Goal: Task Accomplishment & Management: Use online tool/utility

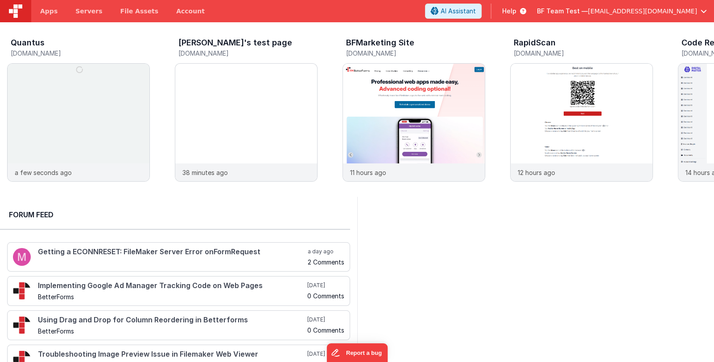
click at [588, 10] on span "BF Team Test —" at bounding box center [562, 11] width 51 height 9
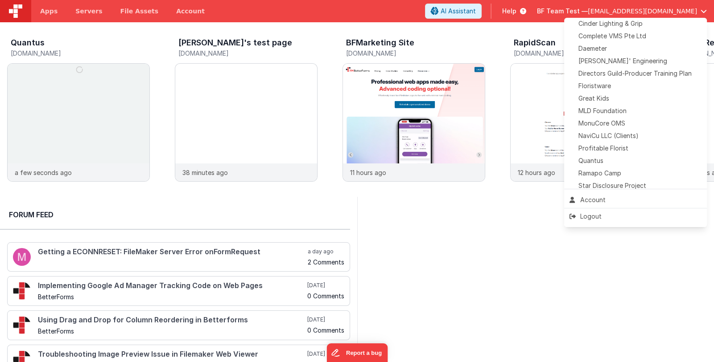
scroll to position [177, 0]
click at [622, 48] on div "Daemeter" at bounding box center [635, 49] width 132 height 9
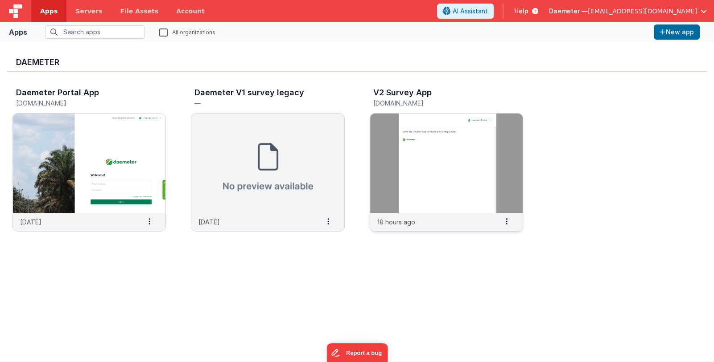
click at [425, 195] on img at bounding box center [446, 164] width 152 height 100
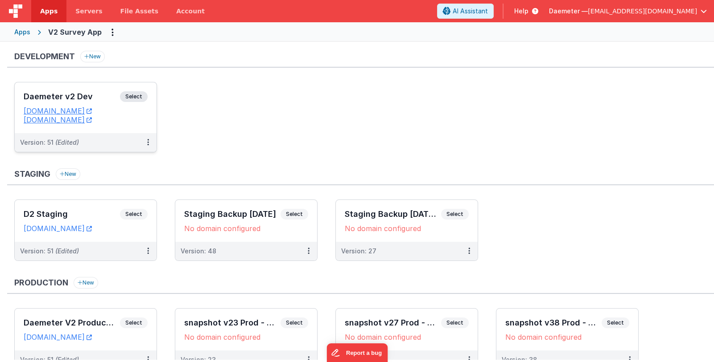
click at [91, 102] on div "Daemeter v2 Dev Select" at bounding box center [86, 98] width 124 height 15
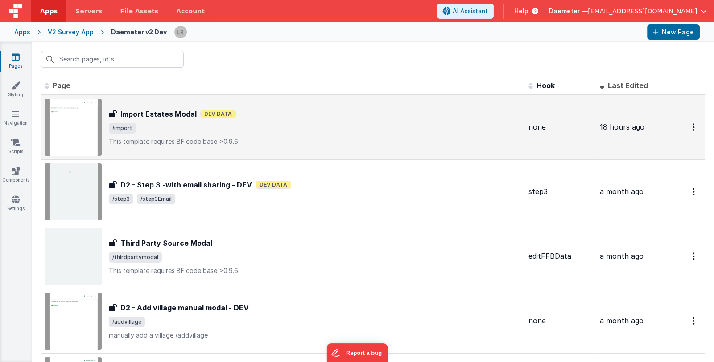
click at [288, 128] on span "/import" at bounding box center [315, 128] width 412 height 11
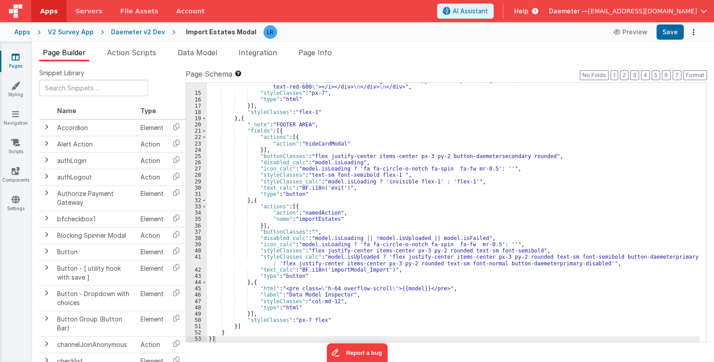
scroll to position [296, 0]
click at [332, 301] on div ""html" : "<div class= \" text-gray-900 font-normal text-base \" >{{BF.i18n('imp…" at bounding box center [453, 119] width 493 height 475
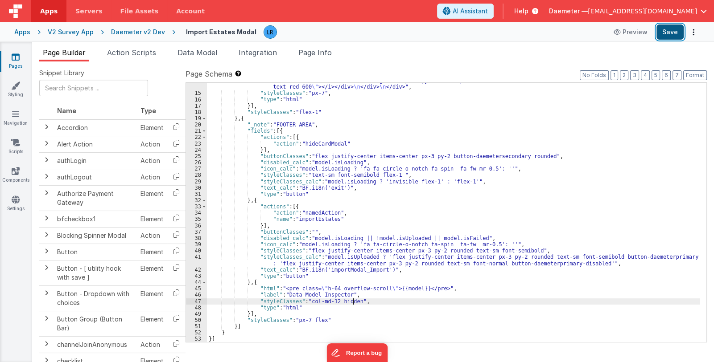
click at [671, 28] on button "Save" at bounding box center [669, 32] width 27 height 15
click at [16, 62] on link "Pages" at bounding box center [16, 62] width 32 height 18
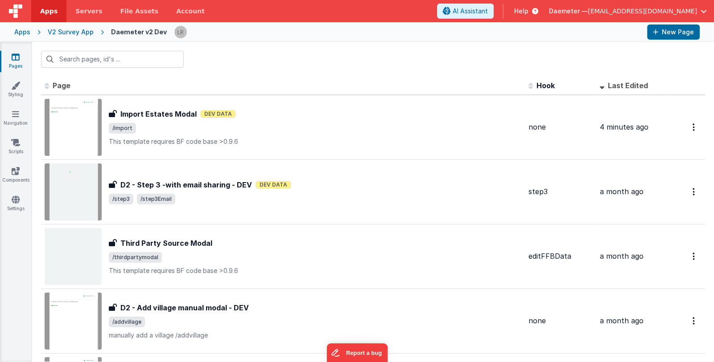
click at [585, 10] on span "Daemeter —" at bounding box center [568, 11] width 39 height 9
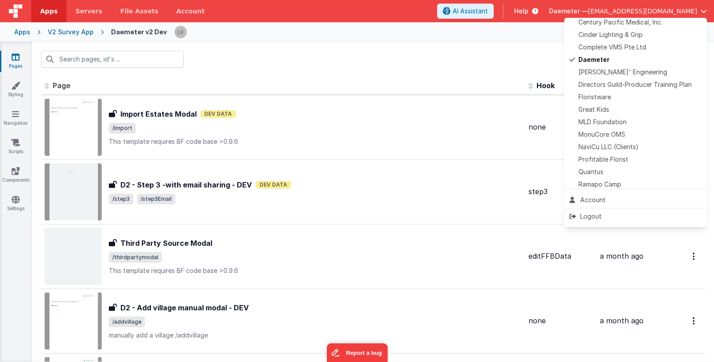
scroll to position [178, 0]
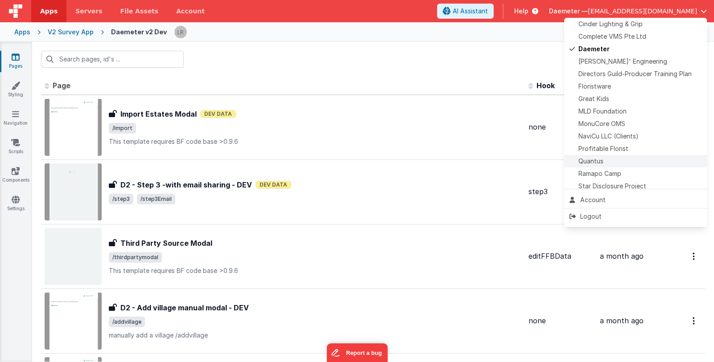
click at [608, 158] on div "Quantus" at bounding box center [635, 161] width 132 height 9
